Goal: Task Accomplishment & Management: Complete application form

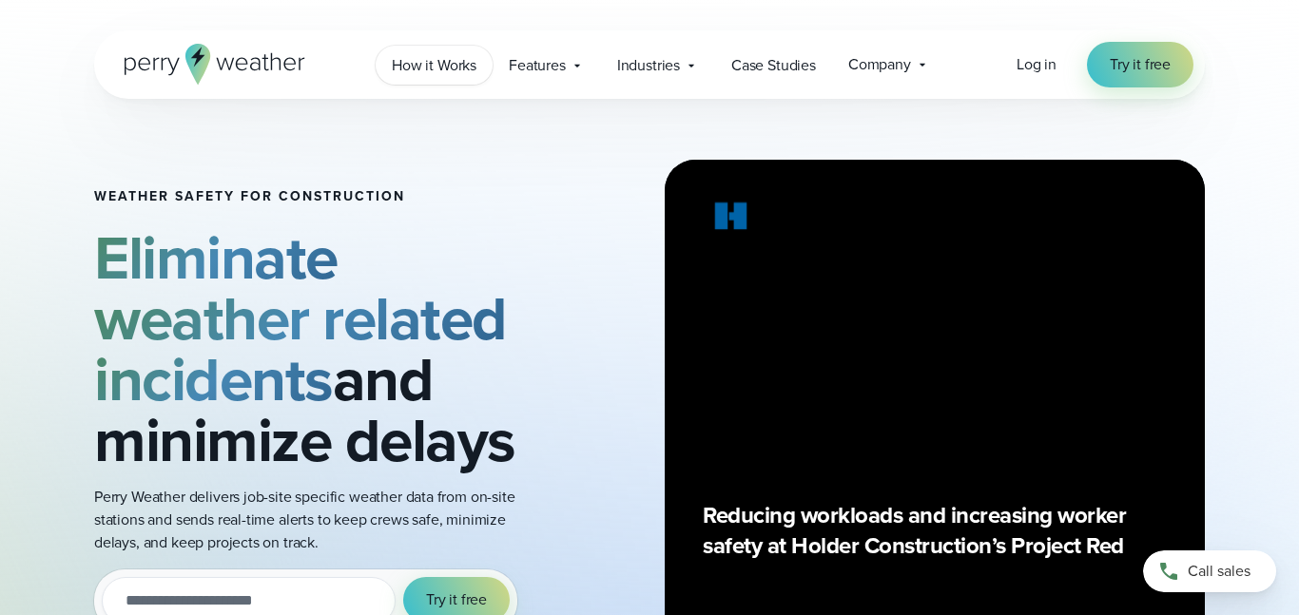
click at [458, 68] on span "How it Works" at bounding box center [434, 65] width 85 height 23
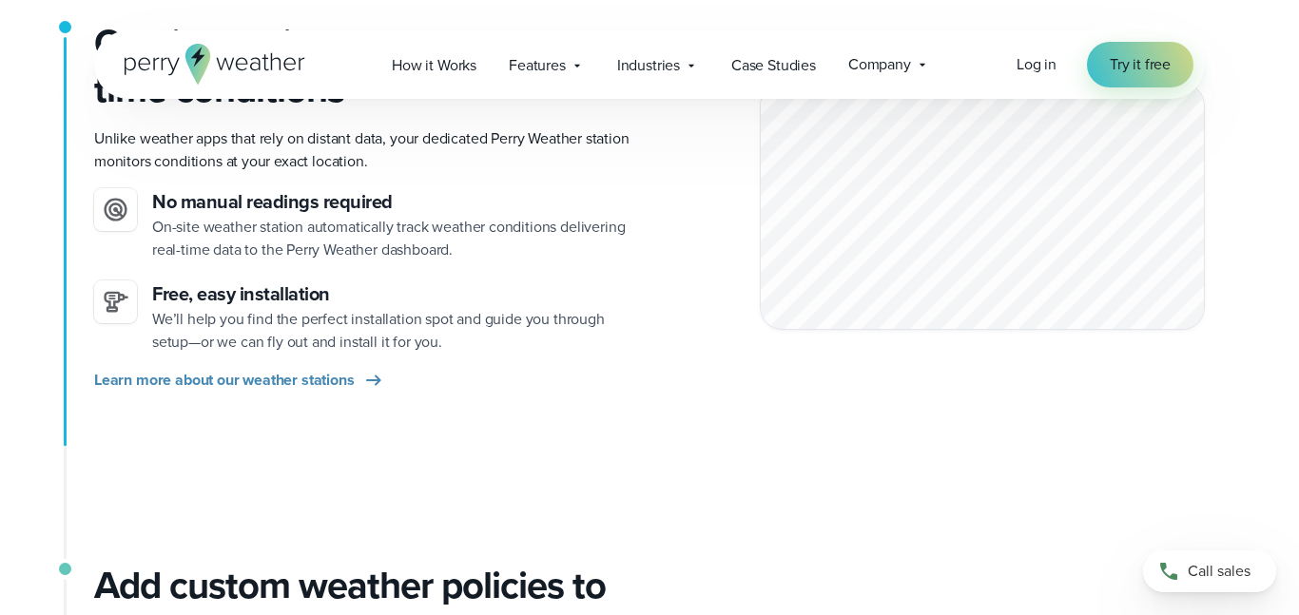
scroll to position [552, 0]
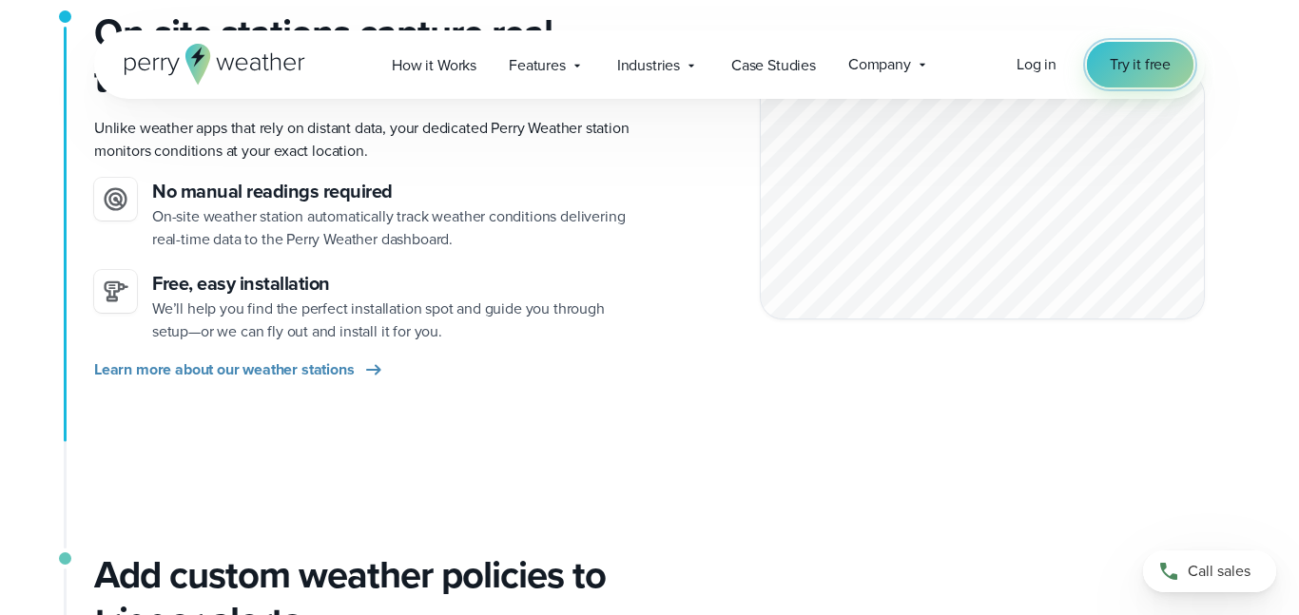
click at [1146, 57] on span "Try it free" at bounding box center [1139, 64] width 61 height 23
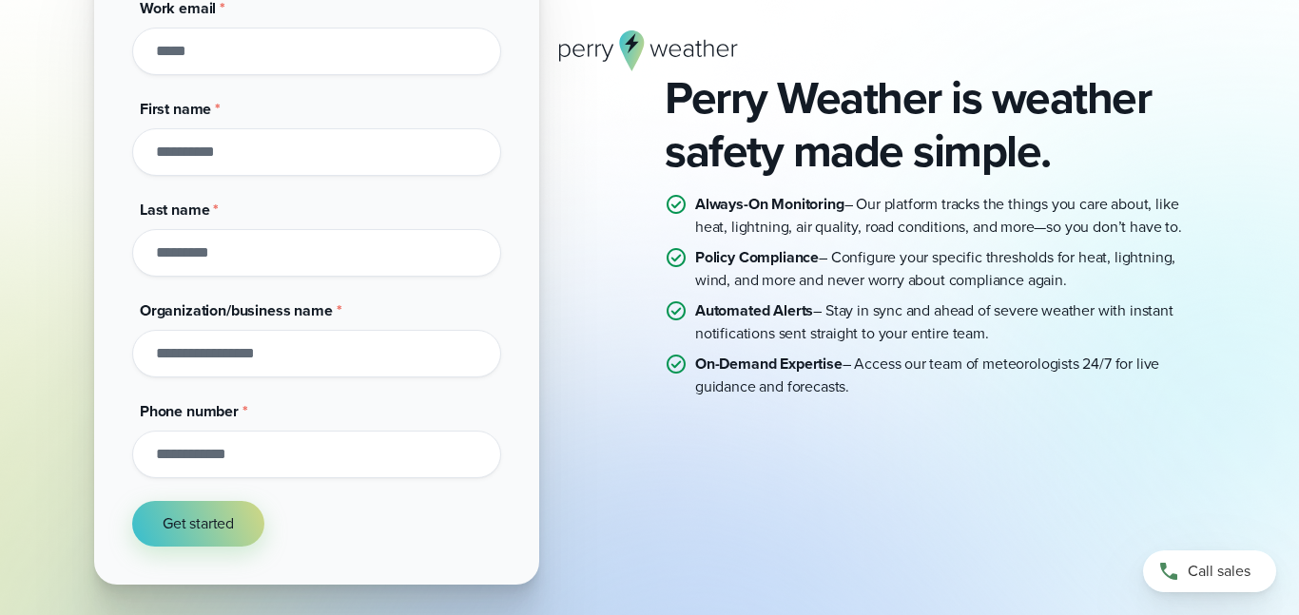
scroll to position [259, 0]
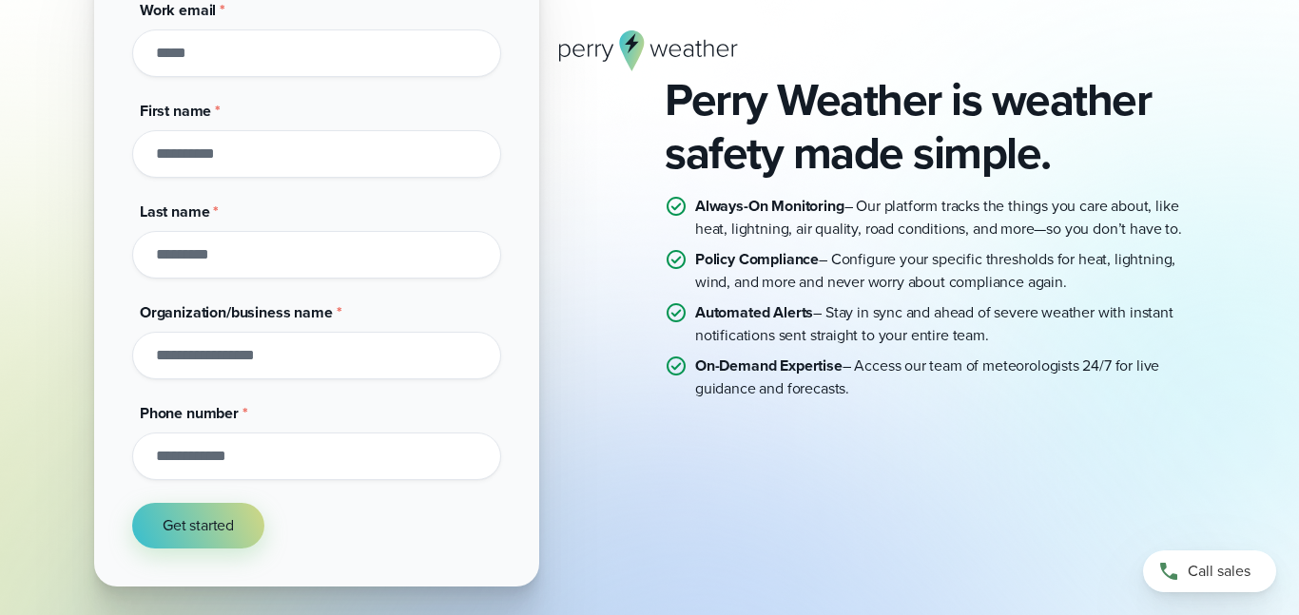
click at [325, 166] on input "First name *" at bounding box center [316, 154] width 369 height 48
